Goal: Leave review/rating: Leave review/rating

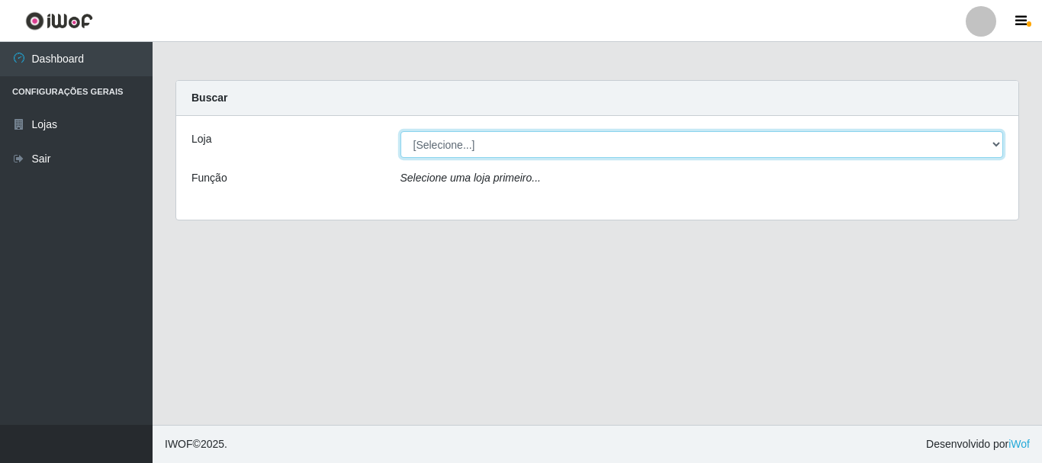
click at [992, 143] on select "[Selecione...] Nordestão - Alecrim" at bounding box center [703, 144] width 604 height 27
select select "453"
click at [401, 131] on select "[Selecione...] Nordestão - Alecrim" at bounding box center [703, 144] width 604 height 27
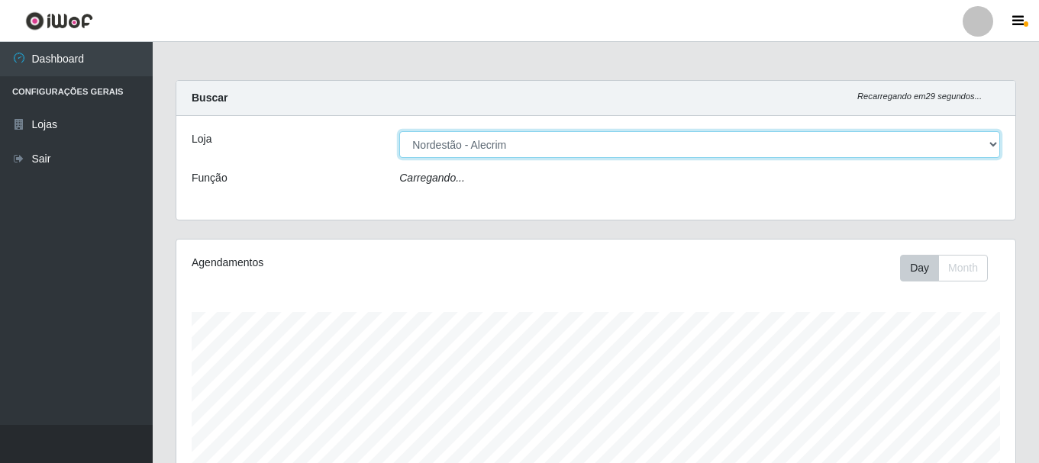
scroll to position [317, 839]
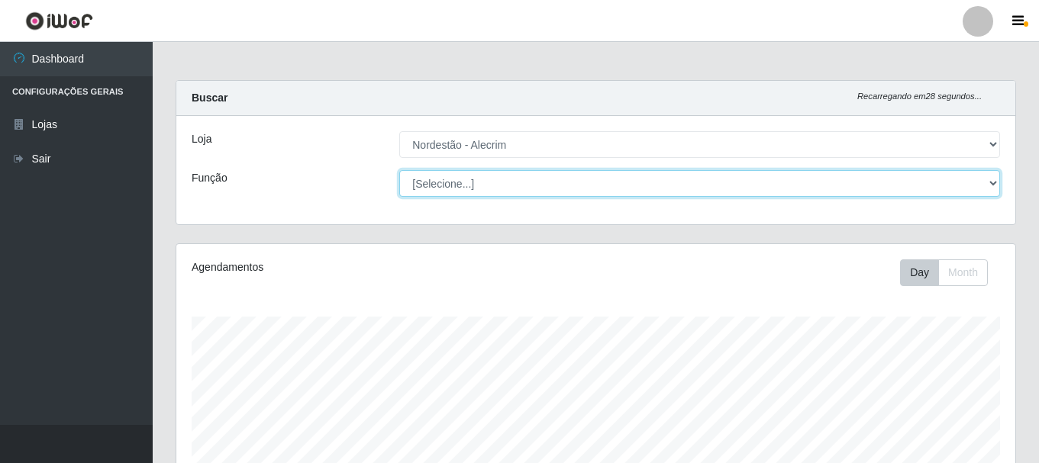
click at [989, 185] on select "[Selecione...] Balconista + Balconista de Padaria Balconista de Padaria ++ Emba…" at bounding box center [699, 183] width 601 height 27
select select "1"
click at [399, 170] on select "[Selecione...] Balconista + Balconista de Padaria Balconista de Padaria ++ Emba…" at bounding box center [699, 183] width 601 height 27
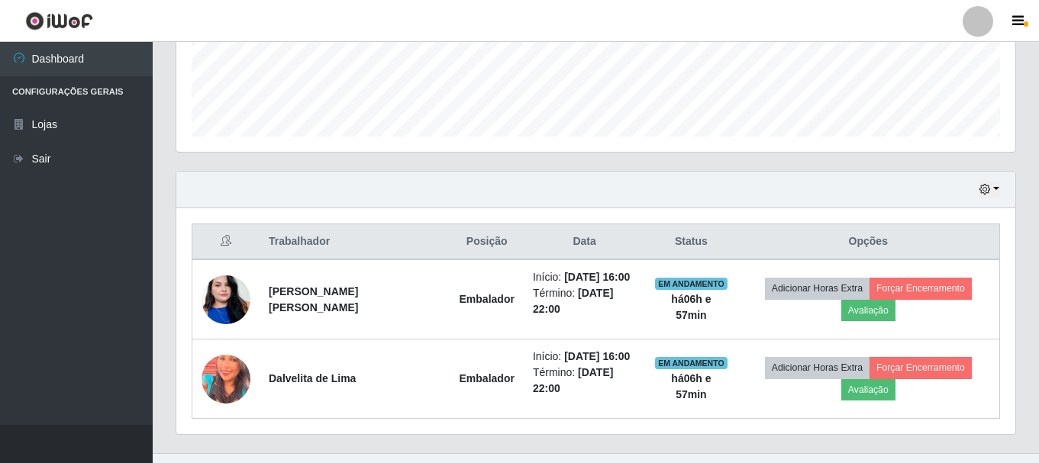
scroll to position [414, 0]
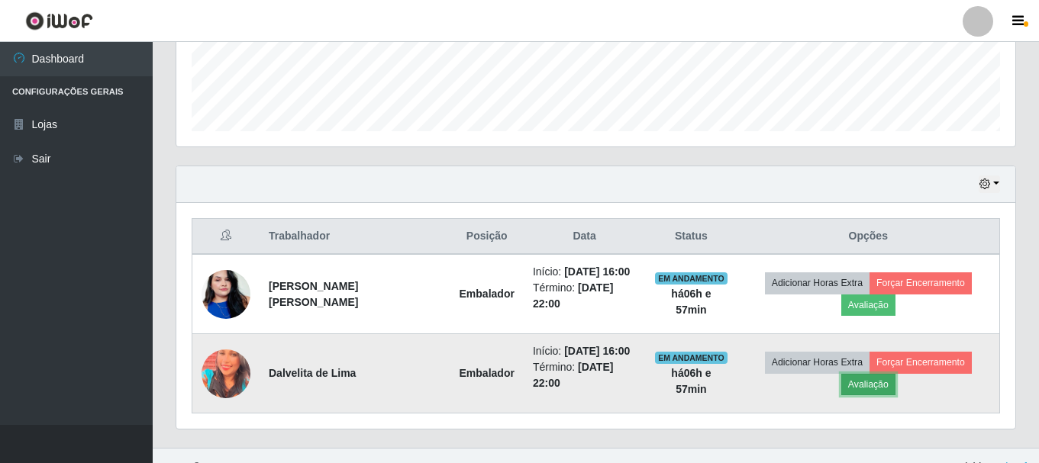
click at [895, 374] on button "Avaliação" at bounding box center [868, 384] width 54 height 21
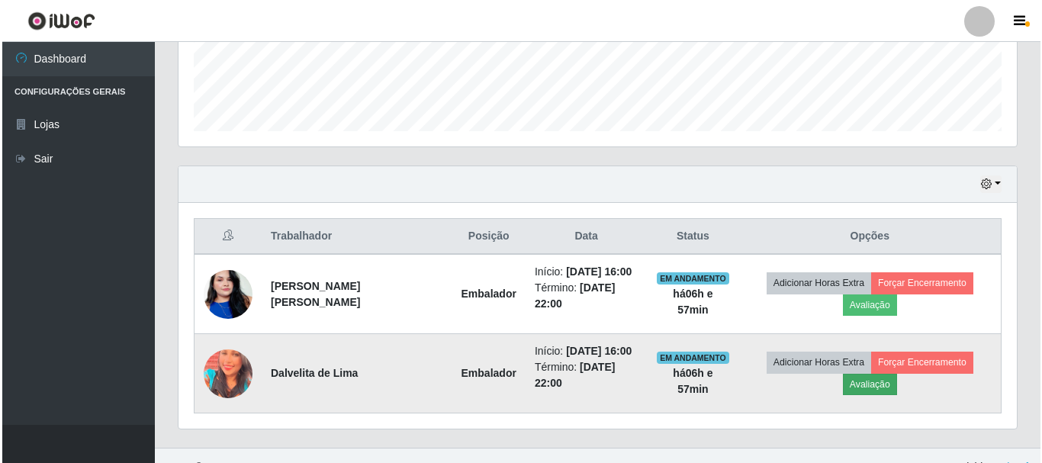
scroll to position [317, 831]
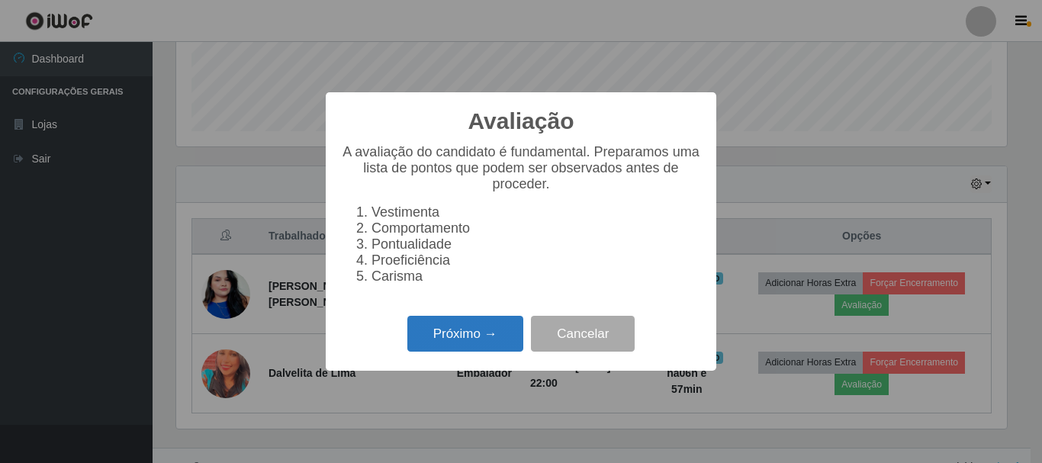
click at [501, 340] on button "Próximo →" at bounding box center [466, 334] width 116 height 36
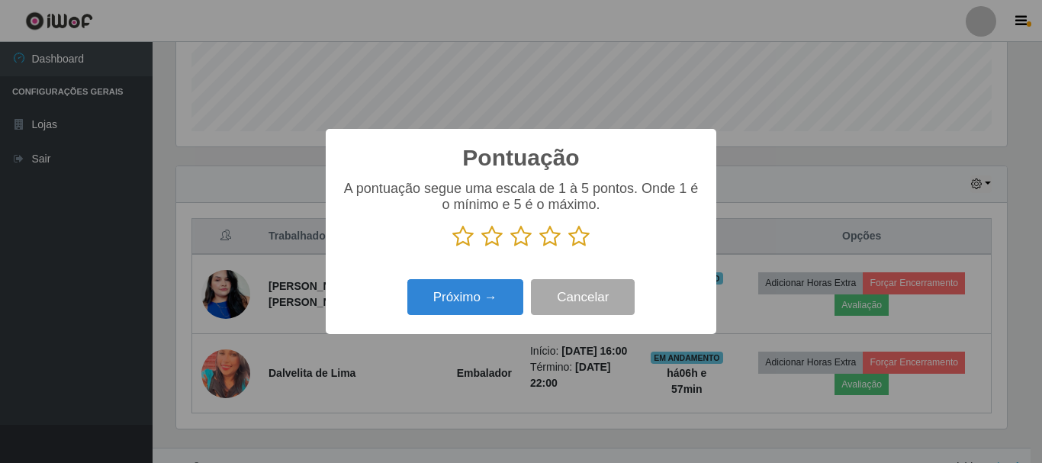
scroll to position [762822, 762308]
click at [576, 236] on icon at bounding box center [579, 236] width 21 height 23
click at [569, 248] on input "radio" at bounding box center [569, 248] width 0 height 0
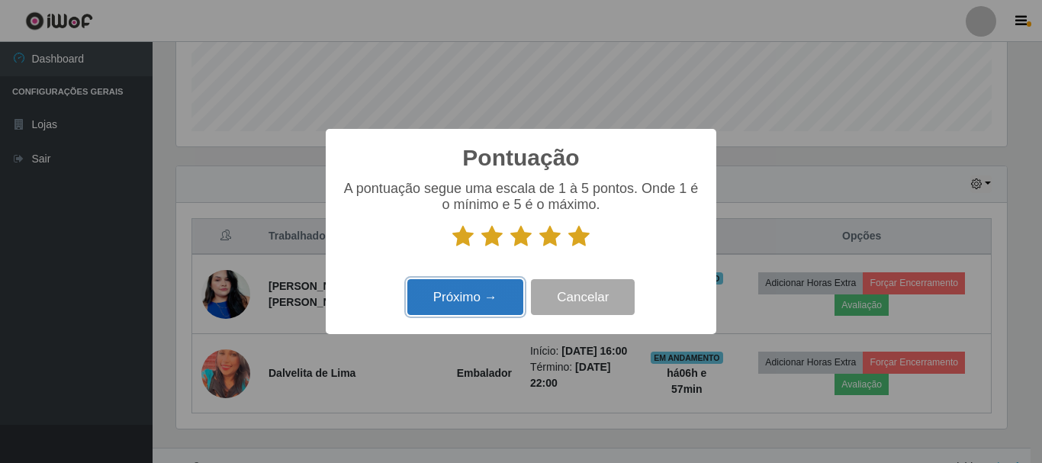
click at [484, 295] on button "Próximo →" at bounding box center [466, 297] width 116 height 36
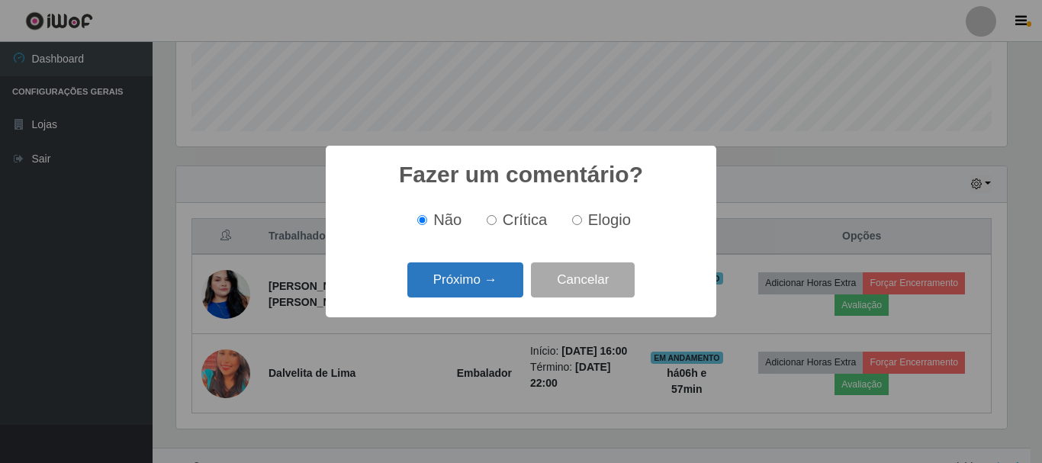
click at [489, 276] on button "Próximo →" at bounding box center [466, 281] width 116 height 36
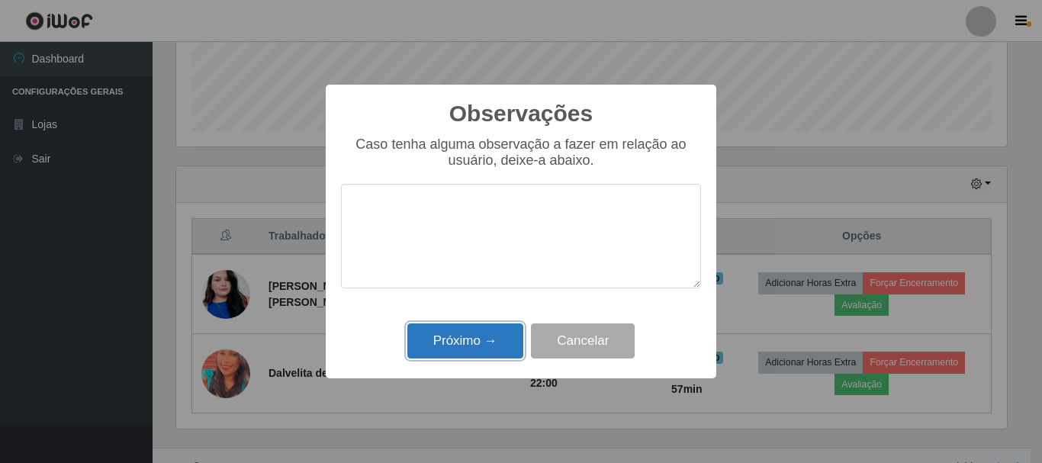
click at [477, 339] on button "Próximo →" at bounding box center [466, 342] width 116 height 36
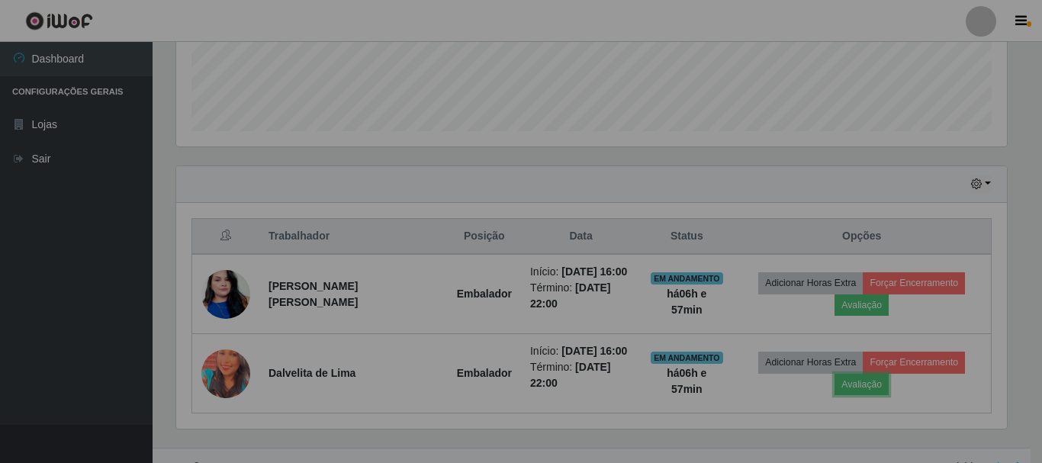
scroll to position [317, 839]
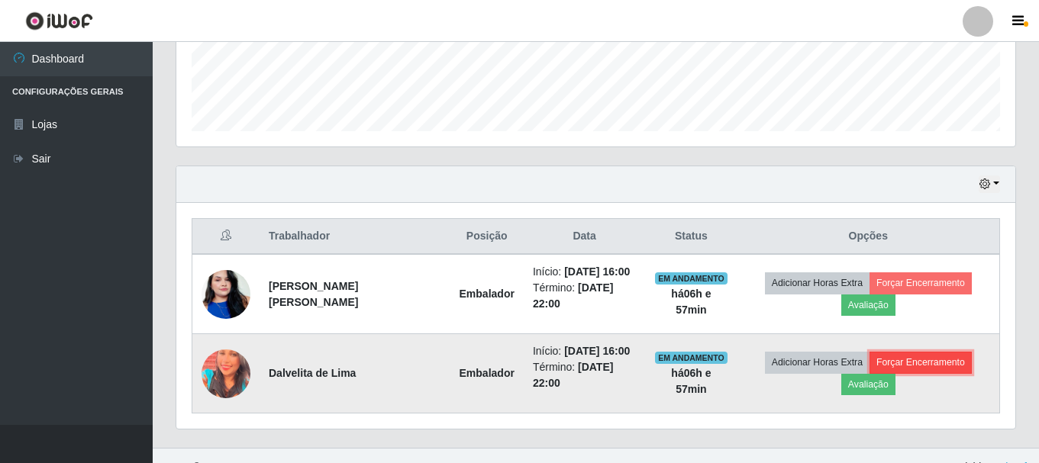
click at [869, 354] on button "Forçar Encerramento" at bounding box center [920, 362] width 102 height 21
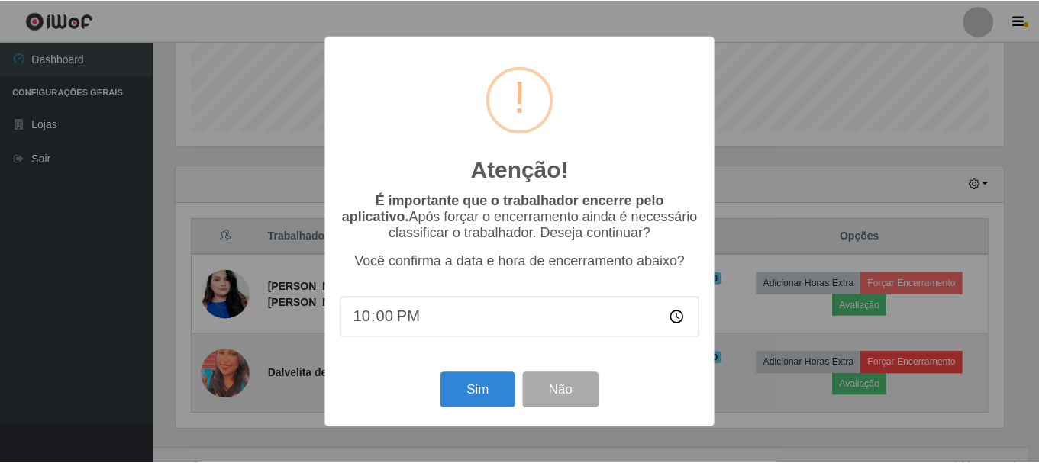
scroll to position [317, 831]
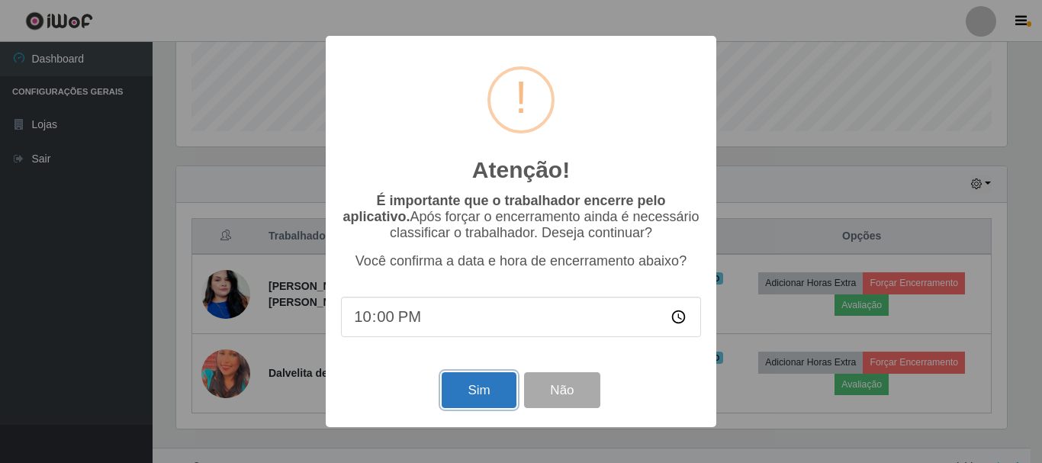
click at [492, 391] on button "Sim" at bounding box center [479, 390] width 74 height 36
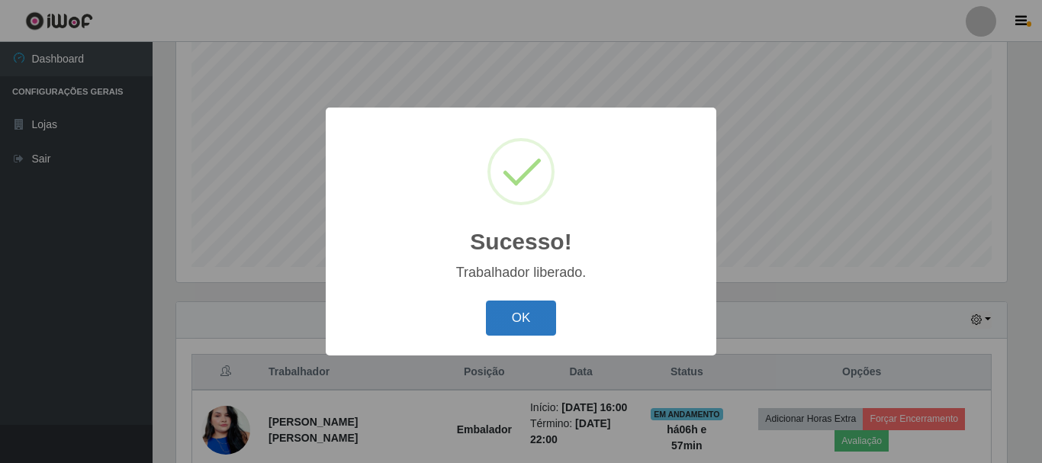
click at [518, 315] on button "OK" at bounding box center [521, 319] width 71 height 36
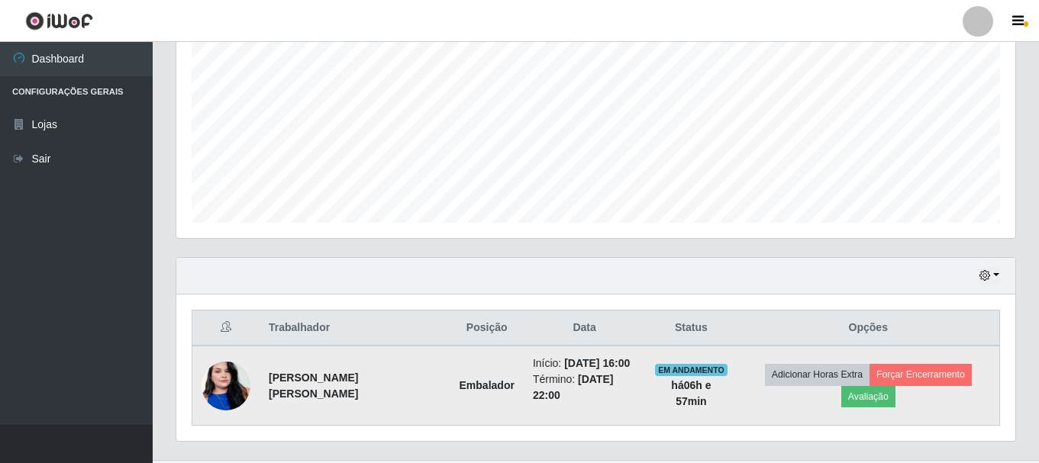
scroll to position [346, 0]
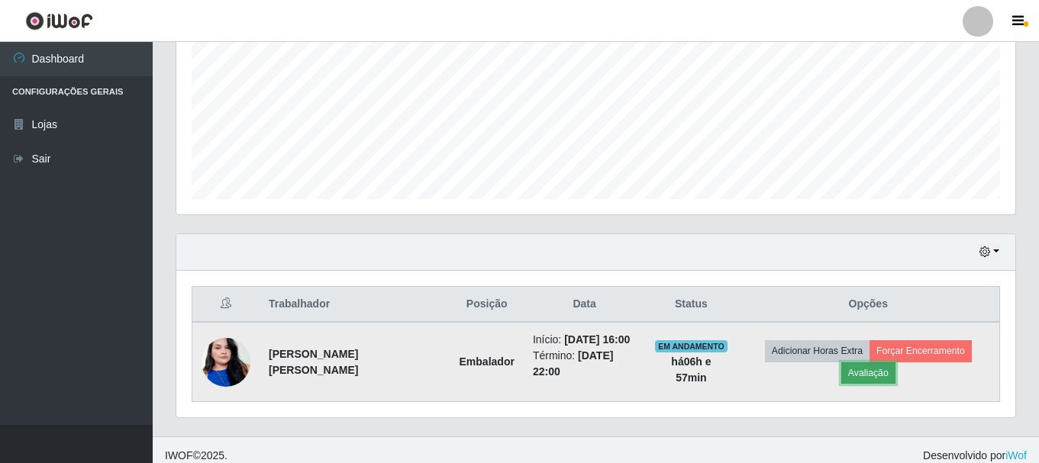
click at [895, 362] on button "Avaliação" at bounding box center [868, 372] width 54 height 21
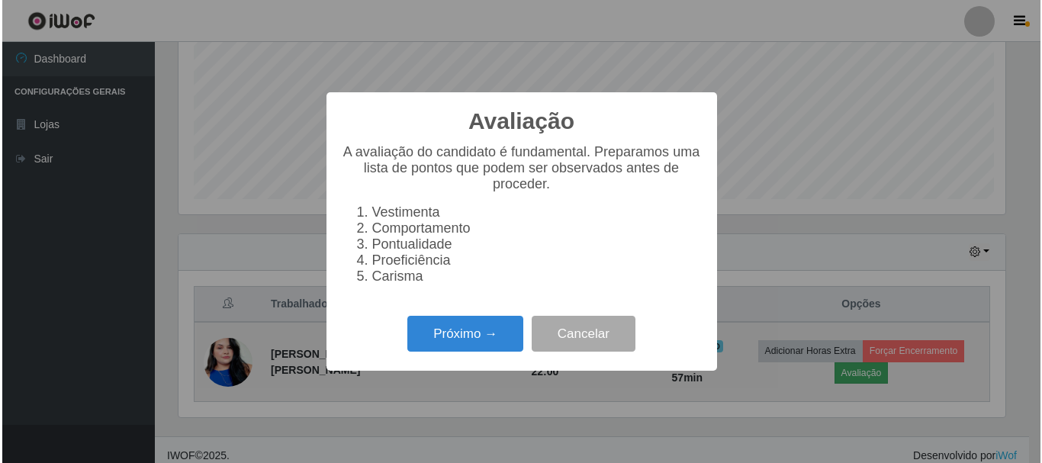
scroll to position [317, 831]
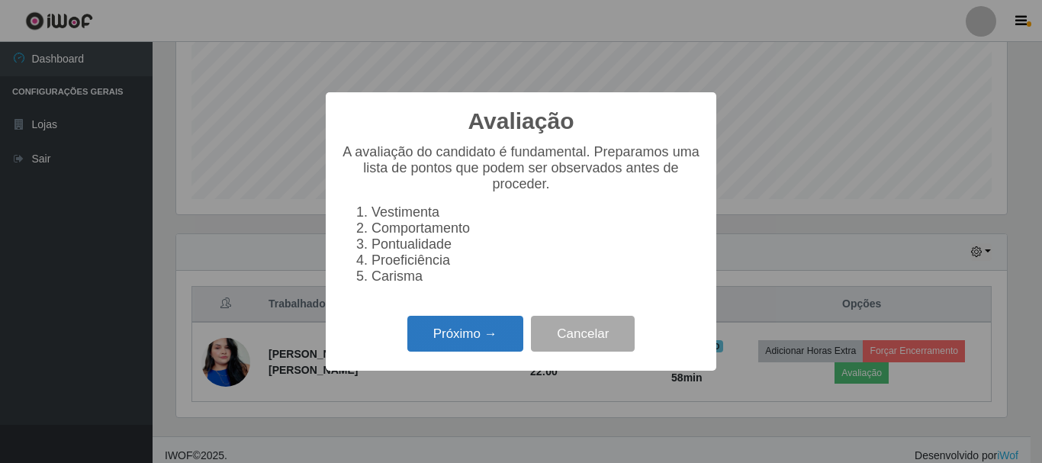
click at [478, 343] on button "Próximo →" at bounding box center [466, 334] width 116 height 36
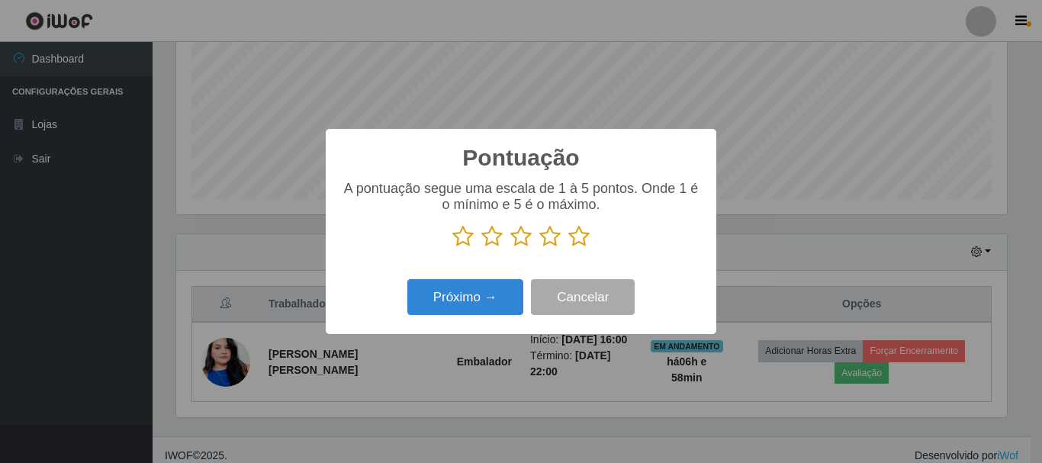
scroll to position [762822, 762308]
click at [576, 231] on icon at bounding box center [579, 236] width 21 height 23
click at [569, 248] on input "radio" at bounding box center [569, 248] width 0 height 0
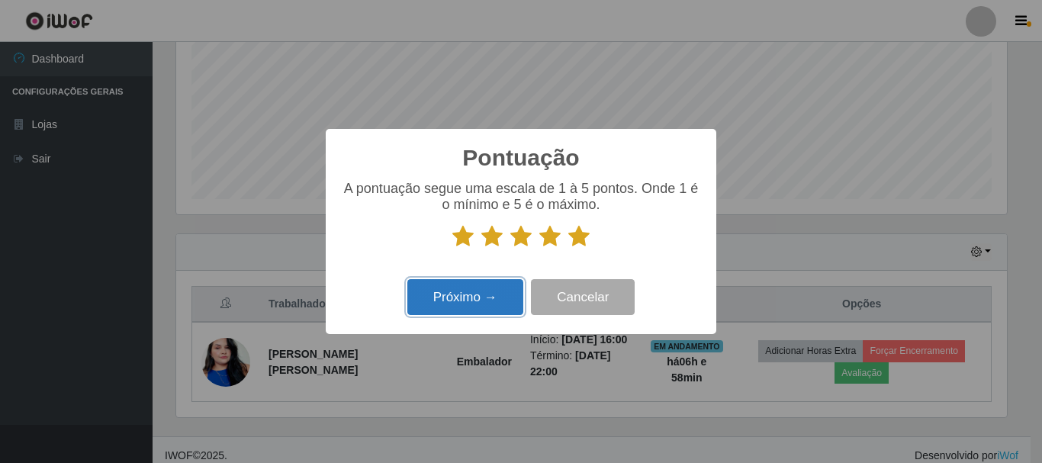
click at [492, 299] on button "Próximo →" at bounding box center [466, 297] width 116 height 36
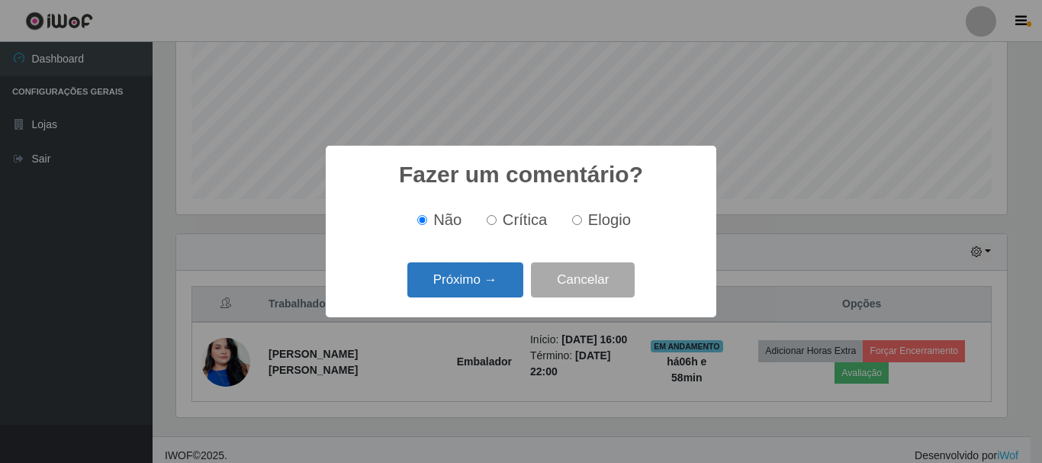
click at [461, 289] on button "Próximo →" at bounding box center [466, 281] width 116 height 36
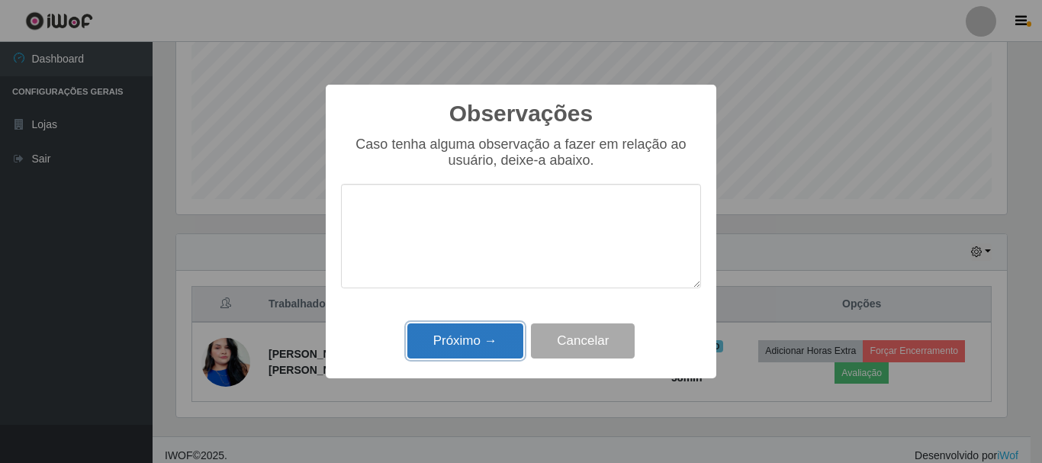
click at [456, 340] on button "Próximo →" at bounding box center [466, 342] width 116 height 36
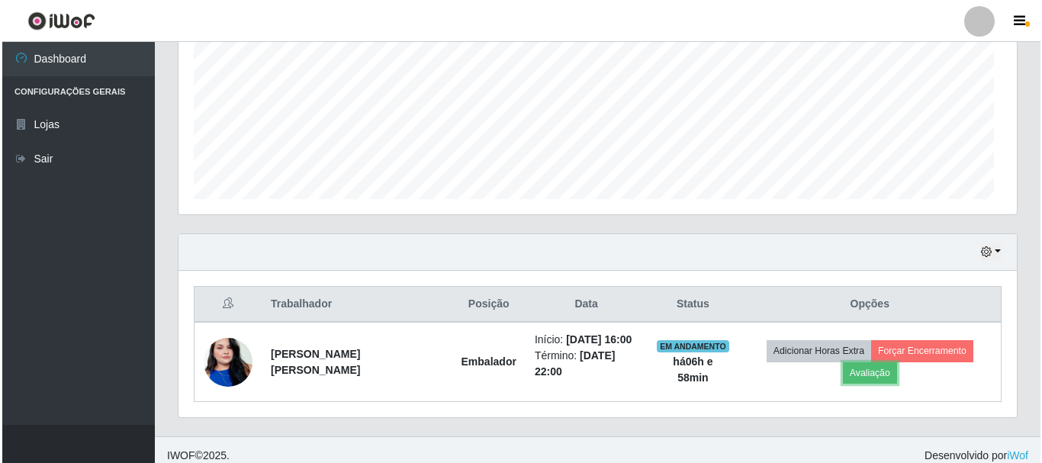
scroll to position [317, 839]
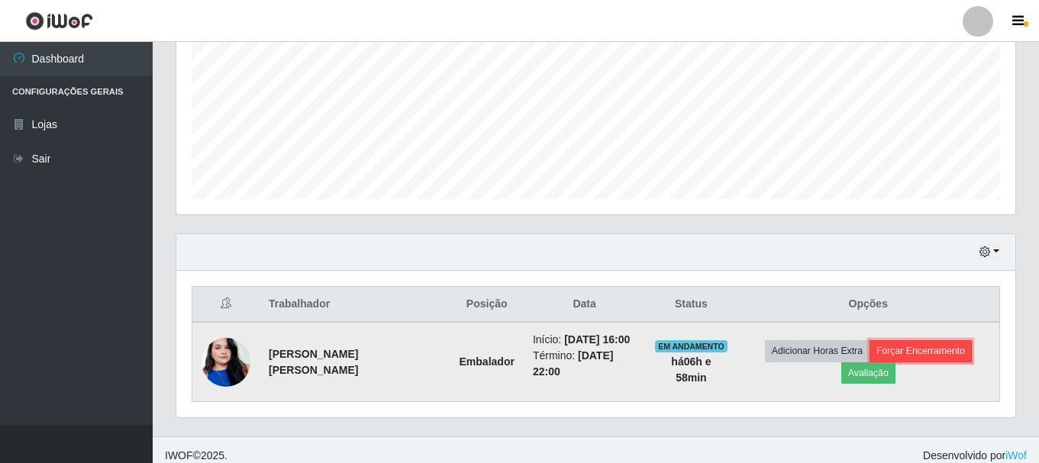
click at [869, 356] on button "Forçar Encerramento" at bounding box center [920, 350] width 102 height 21
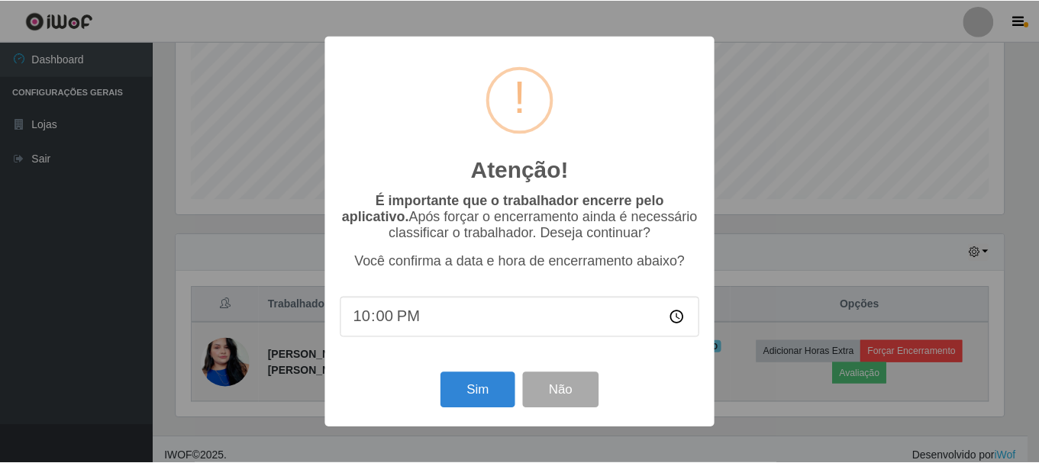
scroll to position [317, 831]
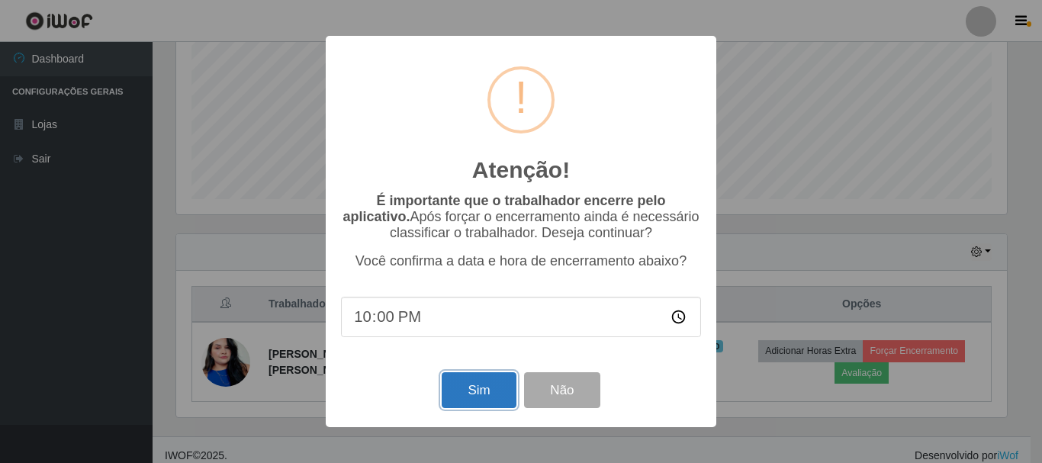
click at [486, 385] on button "Sim" at bounding box center [479, 390] width 74 height 36
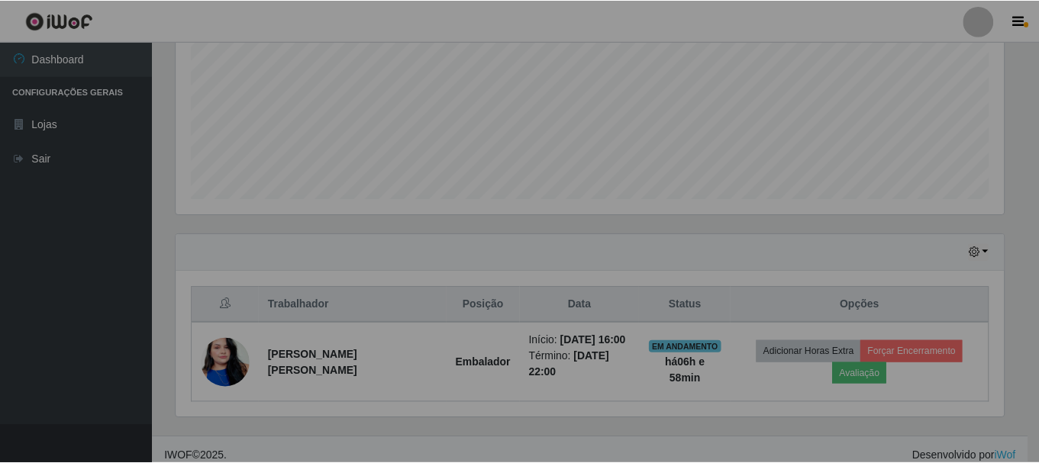
scroll to position [0, 0]
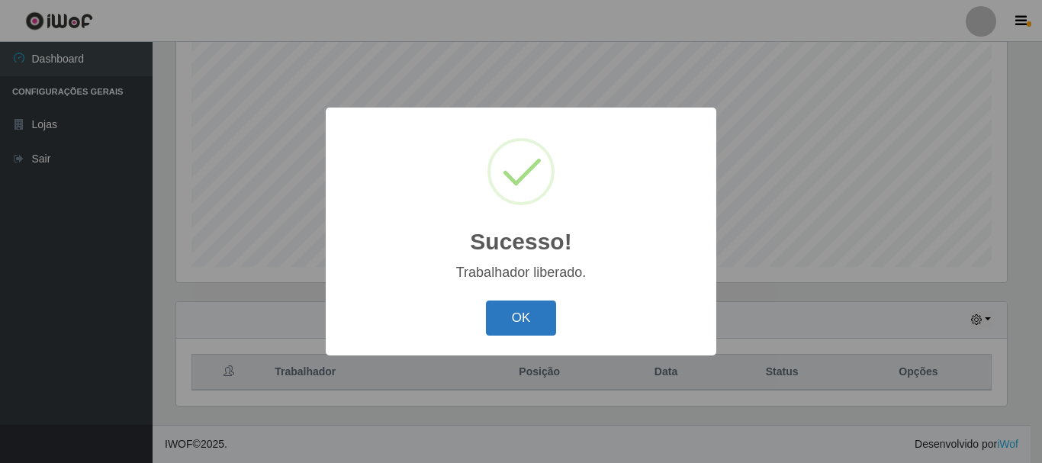
click at [528, 314] on button "OK" at bounding box center [521, 319] width 71 height 36
